Goal: Transaction & Acquisition: Book appointment/travel/reservation

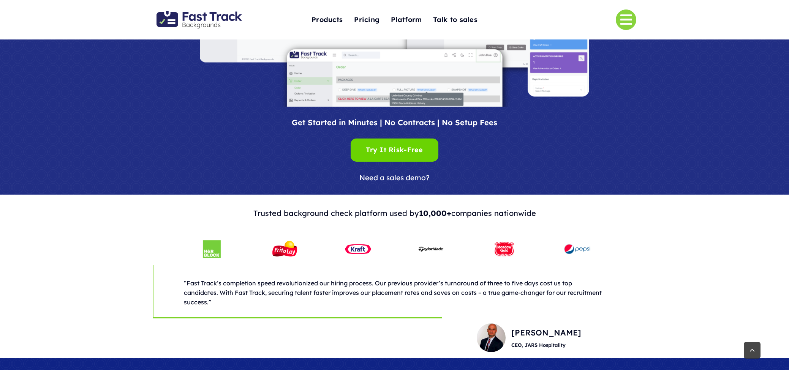
scroll to position [171, 0]
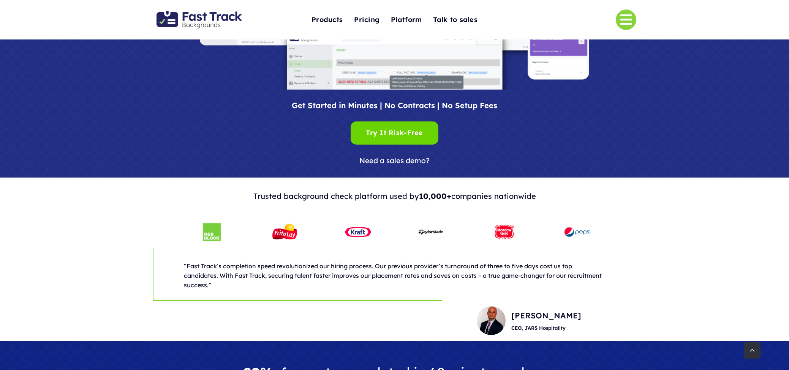
click at [397, 161] on span "Need a sales demo?" at bounding box center [394, 160] width 70 height 9
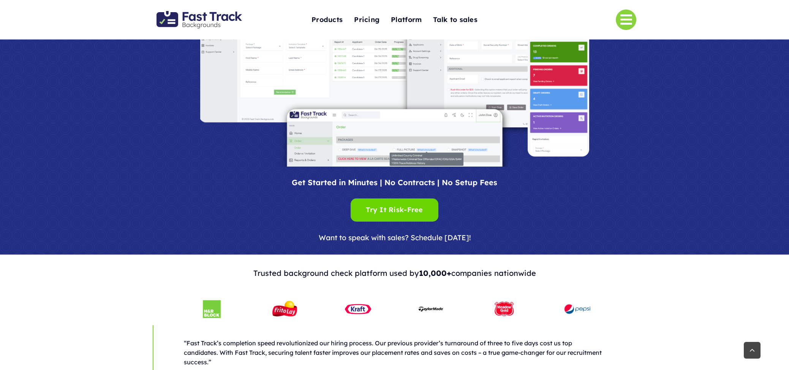
scroll to position [95, 0]
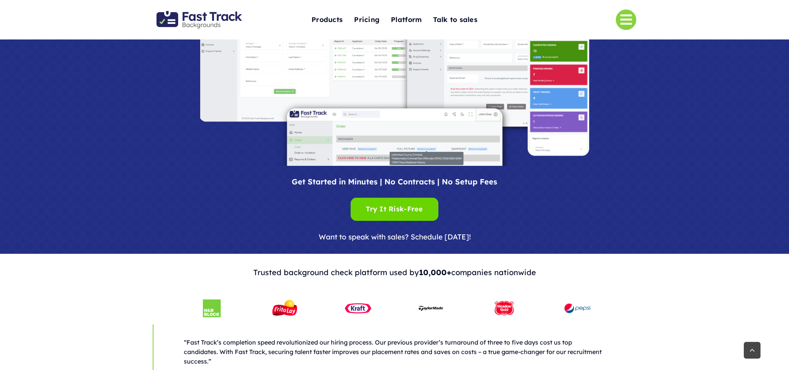
click at [397, 239] on span "Want to speak with sales? Schedule today!" at bounding box center [395, 236] width 152 height 9
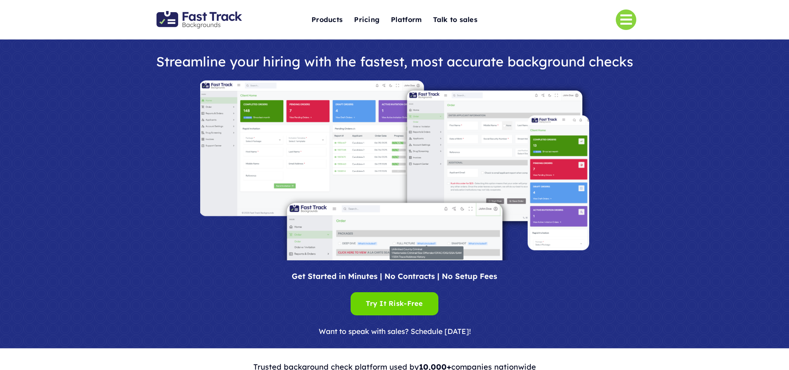
click at [248, 65] on h1 "Streamline your hiring with the fastest, most accurate background checks" at bounding box center [394, 61] width 493 height 15
click at [332, 273] on span "Get Started in Minutes | No Contracts | No Setup Fees" at bounding box center [394, 275] width 205 height 9
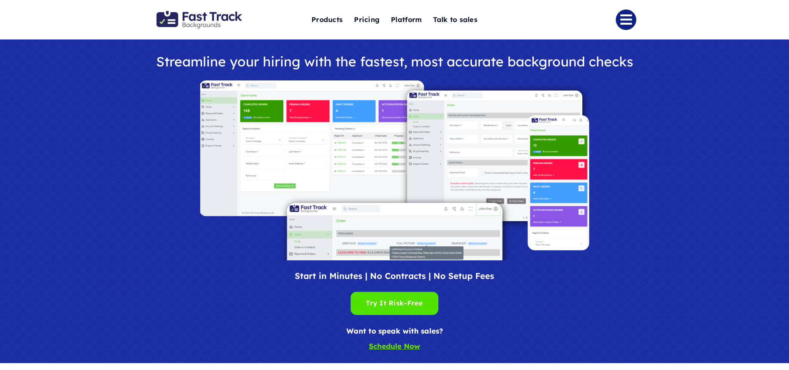
click at [628, 21] on link "Link to #" at bounding box center [625, 19] width 21 height 21
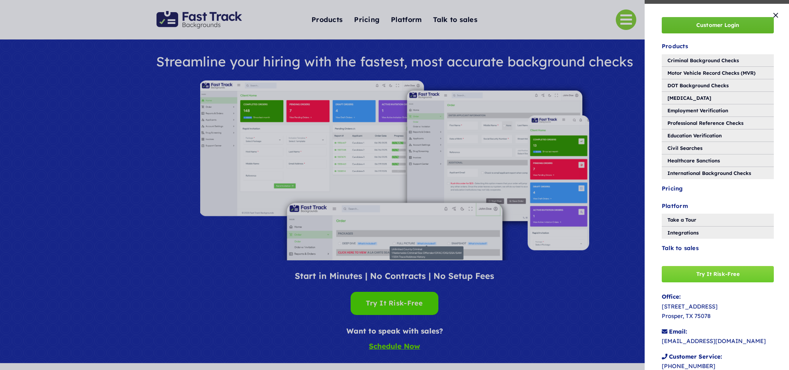
click at [704, 25] on span "Customer Login" at bounding box center [717, 25] width 43 height 6
click at [775, 16] on button "Close" at bounding box center [775, 15] width 11 height 8
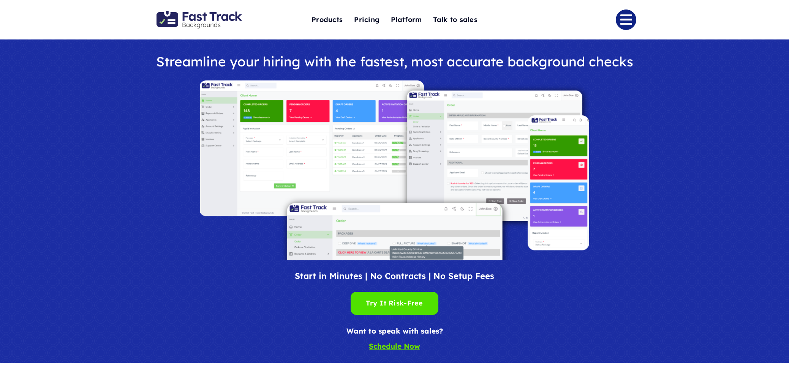
click at [625, 17] on link "Link to #" at bounding box center [625, 19] width 21 height 21
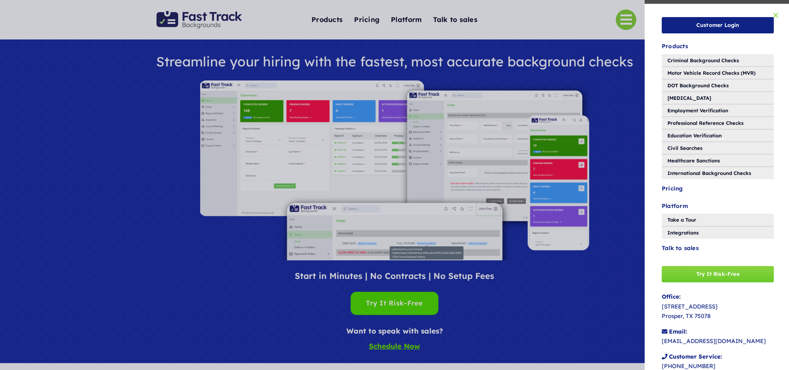
click at [774, 16] on button "Close" at bounding box center [775, 15] width 11 height 8
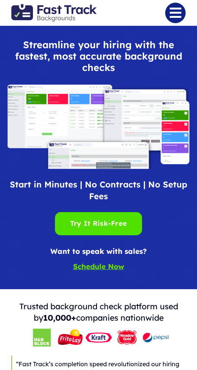
click at [172, 18] on link "Link to #" at bounding box center [176, 13] width 21 height 21
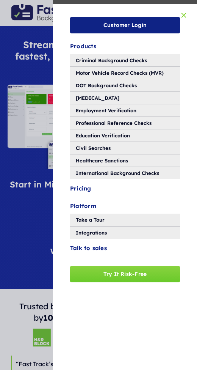
click at [182, 13] on button "Close" at bounding box center [183, 15] width 11 height 8
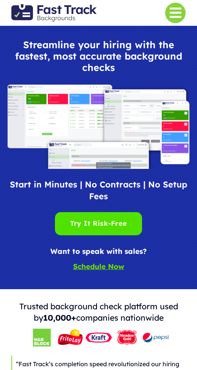
click at [196, 16] on div "Toggle Navigation Products Criminal Background Checks Motor Vehicle Record Chec…" at bounding box center [98, 13] width 197 height 26
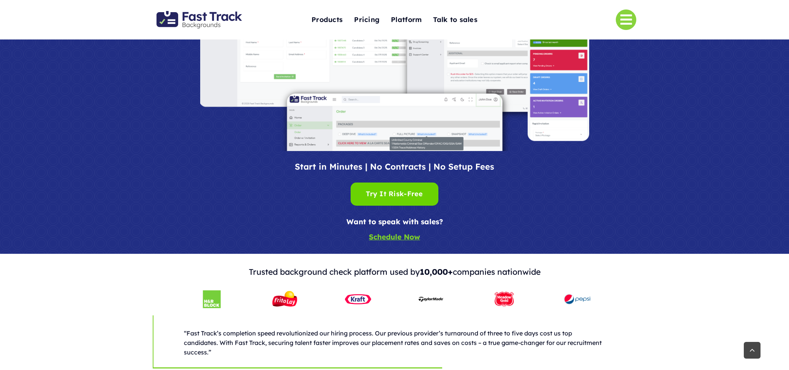
scroll to position [111, 0]
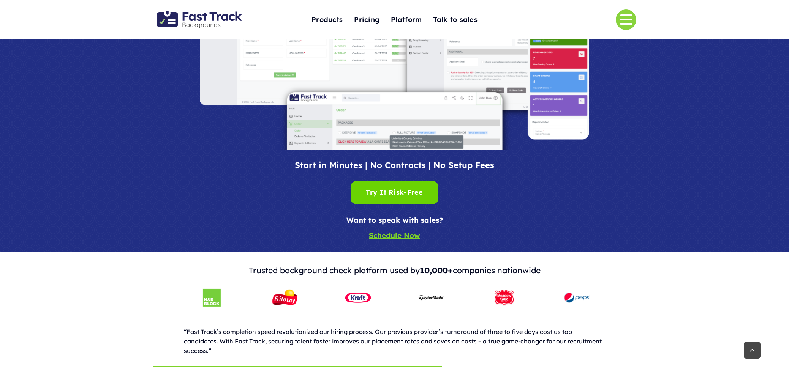
click at [402, 235] on u "Schedule Now" at bounding box center [394, 235] width 51 height 9
